Goal: Find specific page/section: Find specific page/section

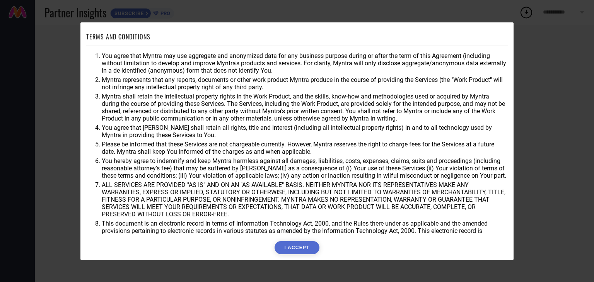
click at [310, 246] on button "I ACCEPT" at bounding box center [296, 247] width 44 height 13
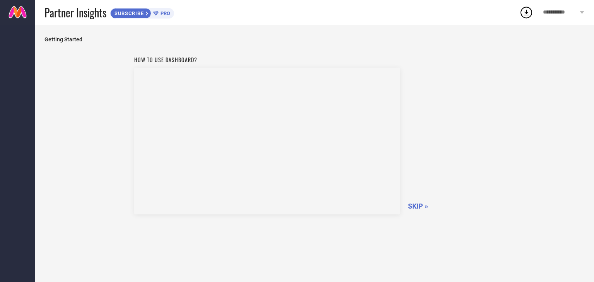
click at [422, 206] on span "SKIP »" at bounding box center [418, 206] width 20 height 8
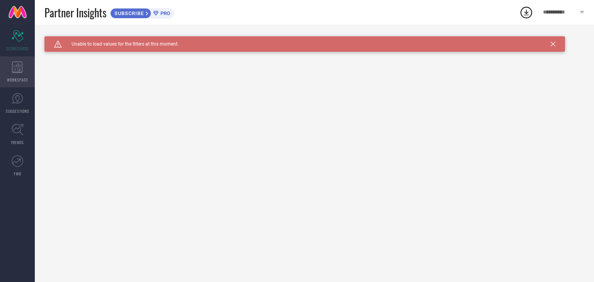
click at [13, 73] on div "WORKSPACE" at bounding box center [17, 71] width 35 height 31
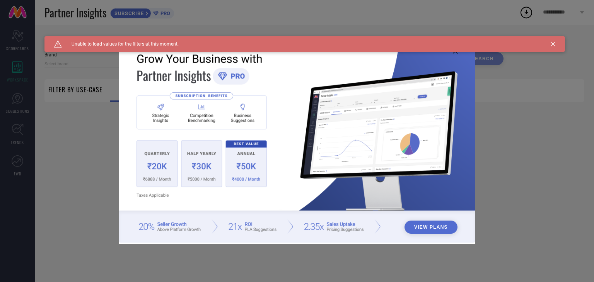
type input "1 STOP FASHION"
type input "All"
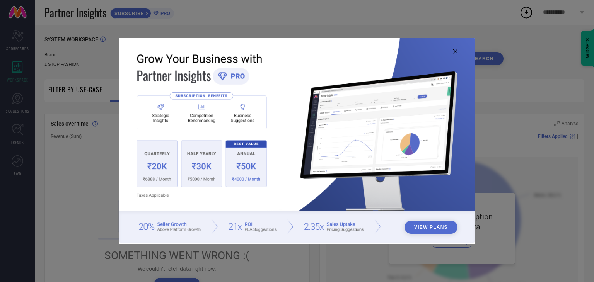
click at [21, 98] on div "View Plans" at bounding box center [297, 141] width 594 height 282
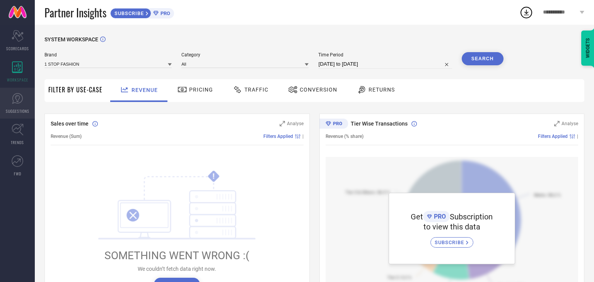
click at [21, 98] on icon at bounding box center [18, 99] width 12 height 12
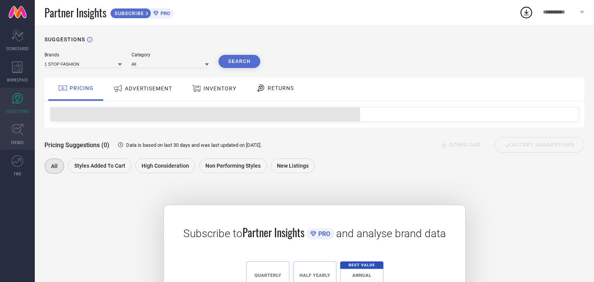
click at [19, 125] on icon at bounding box center [18, 130] width 12 height 12
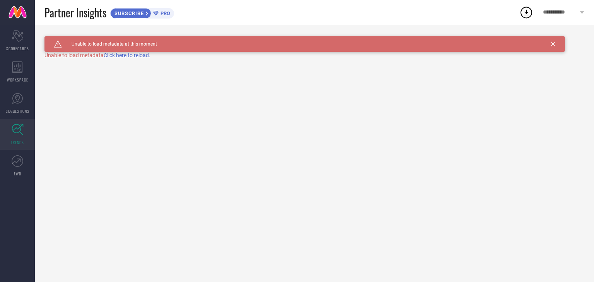
click at [19, 125] on icon at bounding box center [18, 130] width 12 height 12
